Goal: Information Seeking & Learning: Learn about a topic

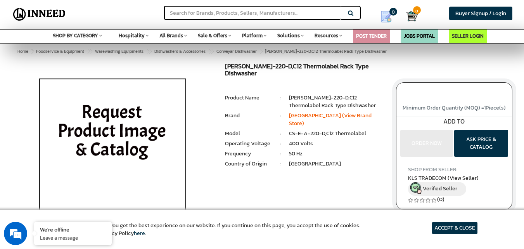
click at [66, 36] on span "SHOP BY CATEGORY" at bounding box center [75, 35] width 45 height 7
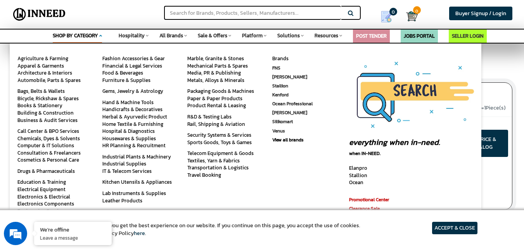
click at [137, 31] on div "Hospitality Space Food Service & Equipment Cookware Utensils Kitchen Tools & Ac…" at bounding box center [134, 34] width 30 height 10
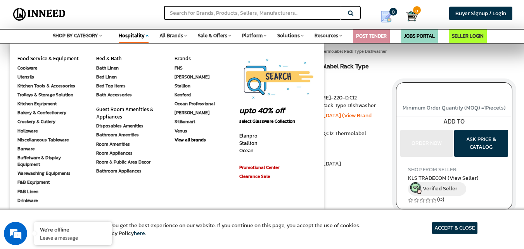
click at [177, 38] on span "All Brands" at bounding box center [171, 35] width 24 height 7
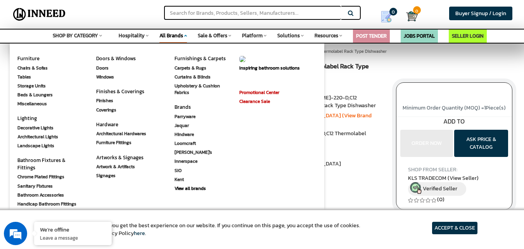
click at [218, 39] on span "Sale & Offers" at bounding box center [212, 35] width 29 height 7
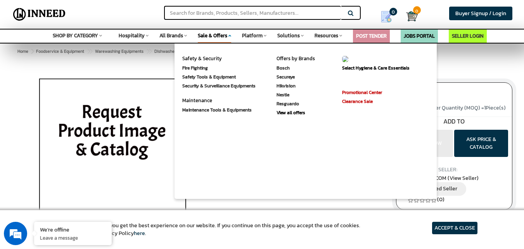
click at [246, 34] on span "Platform" at bounding box center [252, 35] width 21 height 7
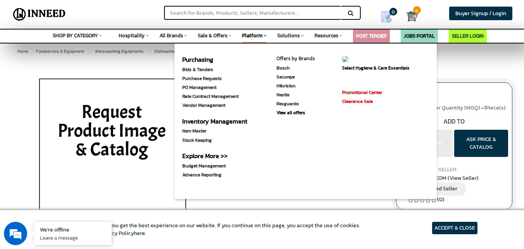
click at [275, 32] on div "SHOP BY CATEGORY Space Agriculture & Farming Apparel & Garments Architecture & …" at bounding box center [262, 36] width 524 height 15
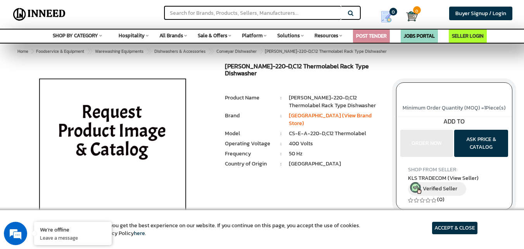
click at [329, 50] on span "Foodservice & Equipment > Warewashing Equipments > Dishwashers & Accessories" at bounding box center [211, 51] width 352 height 6
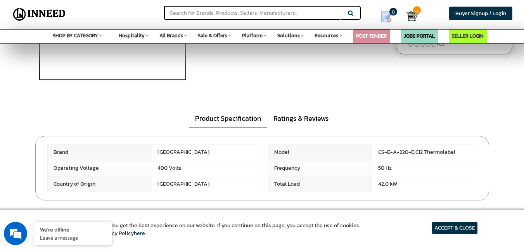
scroll to position [194, 0]
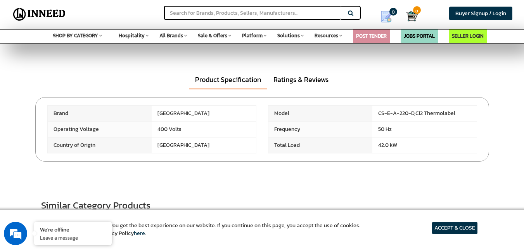
drag, startPoint x: 57, startPoint y: 127, endPoint x: 396, endPoint y: 142, distance: 339.8
click at [396, 142] on div "Brand [GEOGRAPHIC_DATA]" at bounding box center [263, 129] width 442 height 48
copy div "perating Voltage 400 Volts Frequency 50 Hz Country of Origin [GEOGRAPHIC_DATA] …"
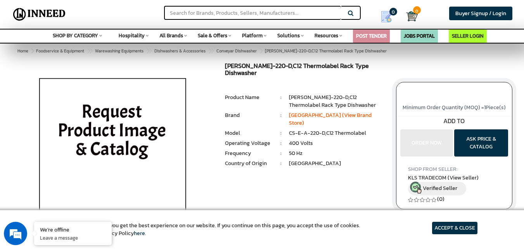
scroll to position [0, 0]
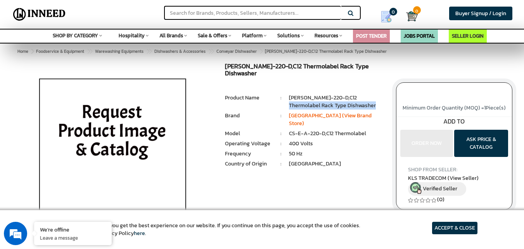
drag, startPoint x: 290, startPoint y: 104, endPoint x: 374, endPoint y: 102, distance: 84.6
click at [374, 102] on li "[PERSON_NAME]-220-D,C12 Thermolabel Rack Type Dishwasher" at bounding box center [336, 102] width 95 height 16
copy li "Thermolabel Rack Type Dishwasher"
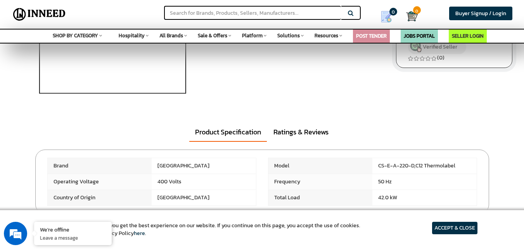
scroll to position [155, 0]
